Goal: Find specific page/section

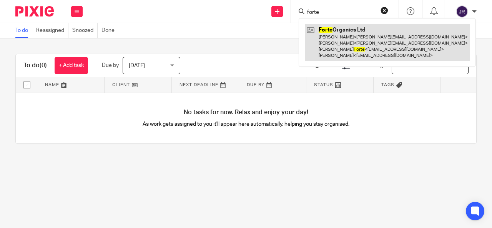
type input "forte"
click at [331, 39] on link at bounding box center [387, 42] width 165 height 36
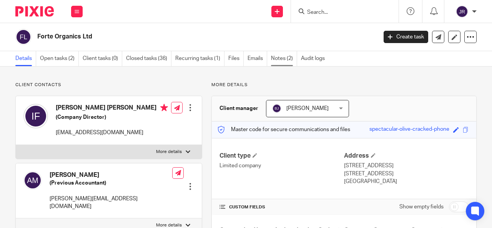
click at [278, 58] on link "Notes (2)" at bounding box center [284, 58] width 26 height 15
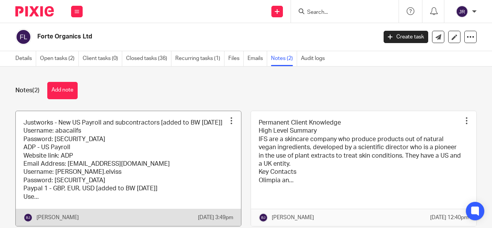
click at [164, 147] on link at bounding box center [128, 168] width 225 height 115
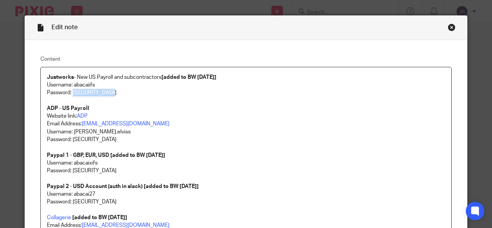
click at [71, 91] on p "Password: [SECURITY_DATA]" at bounding box center [246, 93] width 398 height 8
